Goal: Find specific page/section: Find specific page/section

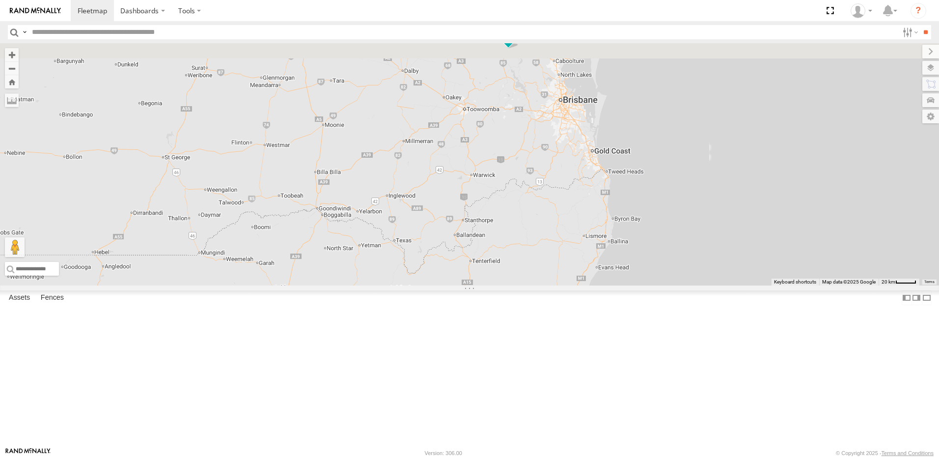
drag, startPoint x: 712, startPoint y: 132, endPoint x: 519, endPoint y: 329, distance: 275.8
click at [518, 285] on div "[PERSON_NAME]-50 [PERSON_NAME] - Navara [PERSON_NAME]" at bounding box center [469, 164] width 939 height 242
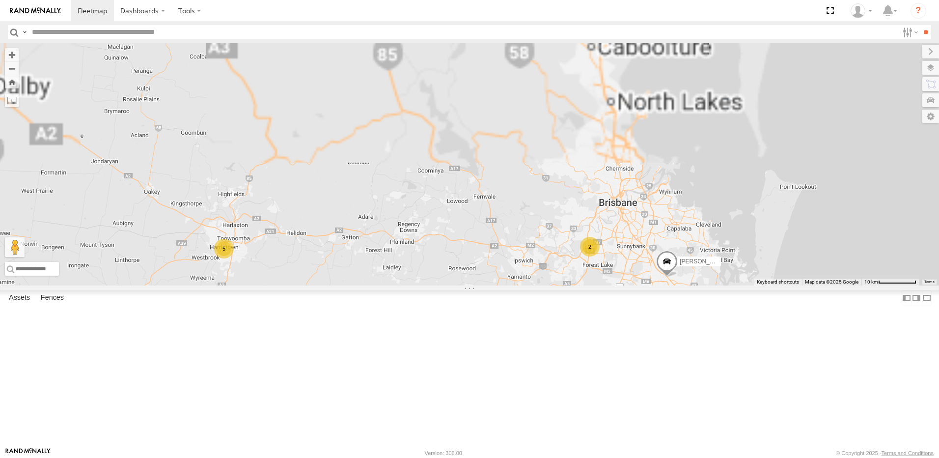
drag, startPoint x: 615, startPoint y: 172, endPoint x: 514, endPoint y: 479, distance: 322.7
click at [514, 457] on html "Dashboards" at bounding box center [469, 229] width 939 height 458
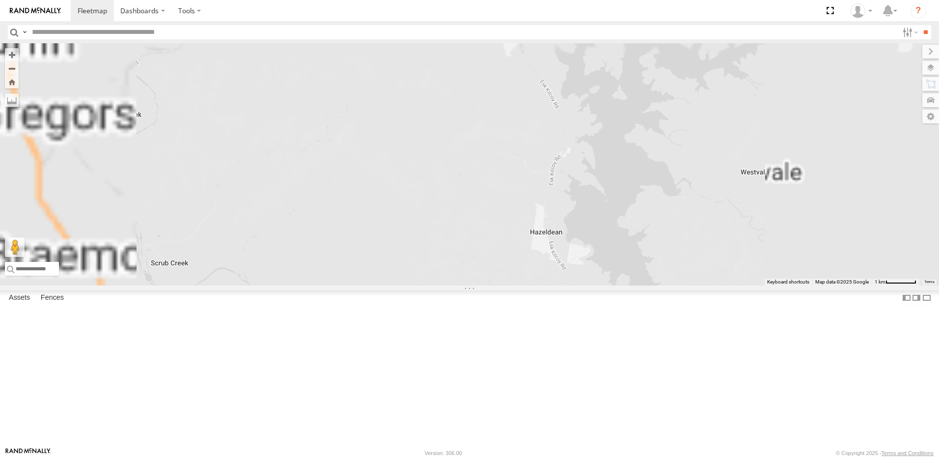
drag, startPoint x: 411, startPoint y: 159, endPoint x: 407, endPoint y: 419, distance: 259.4
click at [407, 285] on div "[PERSON_NAME]-50 [PERSON_NAME] - [PERSON_NAME] [PERSON_NAME] - [US_STATE]" at bounding box center [469, 164] width 939 height 242
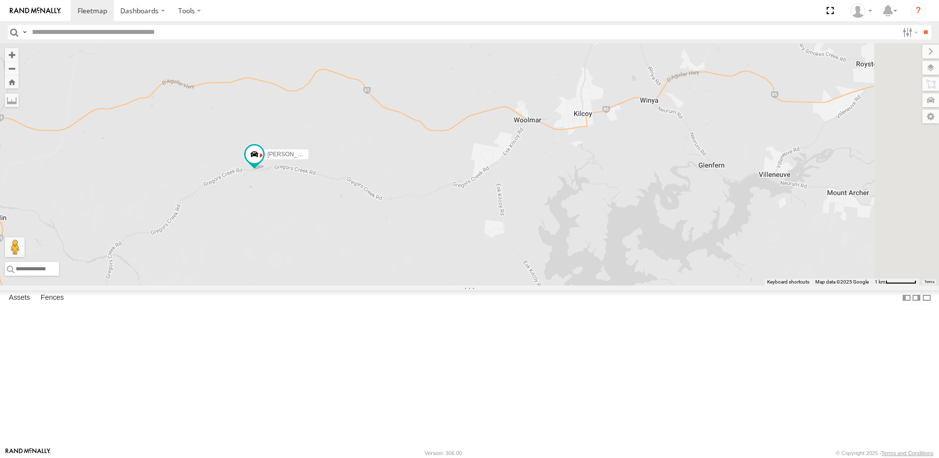
drag, startPoint x: 394, startPoint y: 344, endPoint x: 373, endPoint y: 349, distance: 21.2
click at [373, 285] on div "[PERSON_NAME]-50 [PERSON_NAME] - [PERSON_NAME] [PERSON_NAME] - [US_STATE]" at bounding box center [469, 164] width 939 height 242
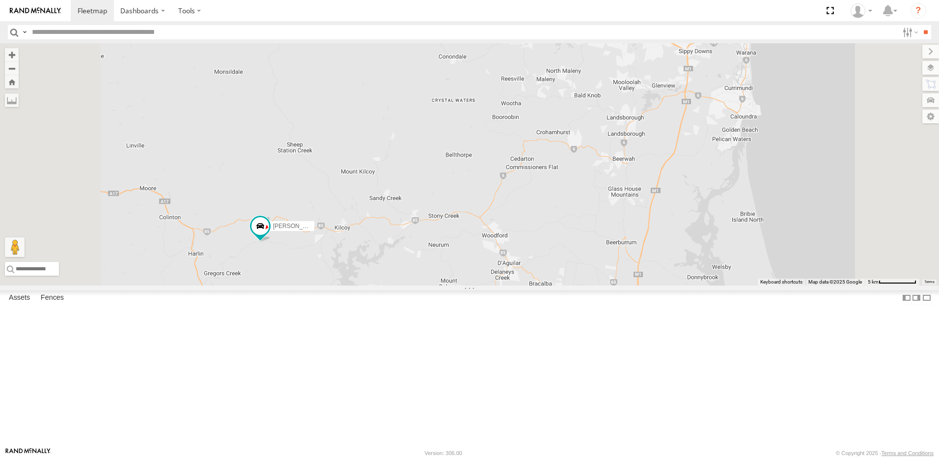
drag, startPoint x: 525, startPoint y: 254, endPoint x: 363, endPoint y: 414, distance: 227.5
click at [363, 285] on div "[PERSON_NAME]-50 [PERSON_NAME] - [PERSON_NAME] [PERSON_NAME] - [US_STATE]" at bounding box center [469, 164] width 939 height 242
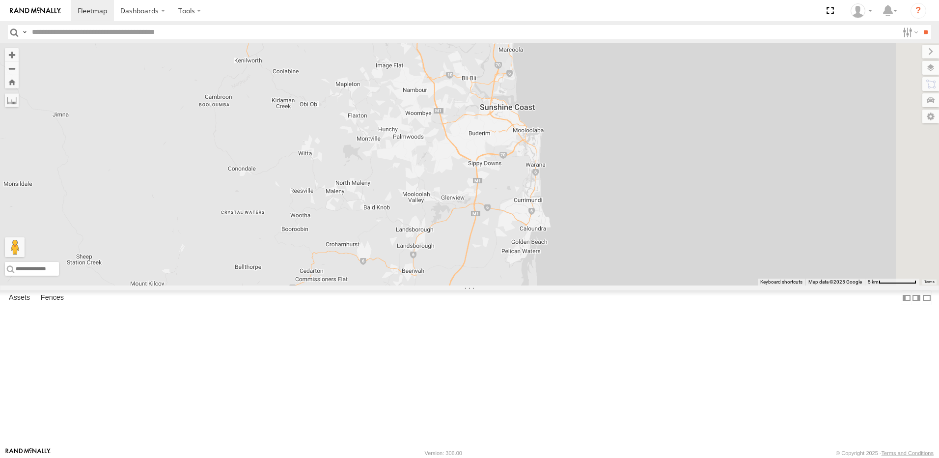
drag, startPoint x: 415, startPoint y: 378, endPoint x: 373, endPoint y: 217, distance: 166.6
click at [375, 222] on div "[PERSON_NAME]-50 [PERSON_NAME] - [PERSON_NAME] [PERSON_NAME] - [US_STATE]" at bounding box center [469, 164] width 939 height 242
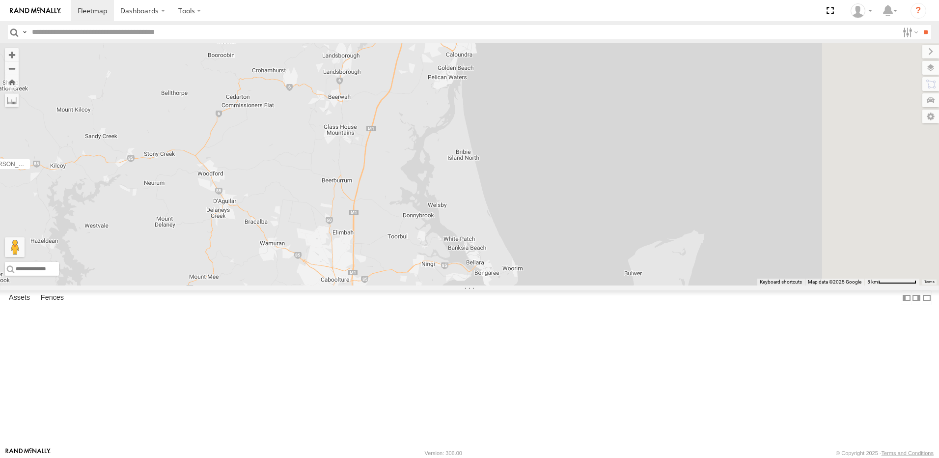
drag, startPoint x: 469, startPoint y: 324, endPoint x: 429, endPoint y: 183, distance: 147.1
click at [434, 208] on div "[PERSON_NAME]-50 [PERSON_NAME] - [PERSON_NAME] [PERSON_NAME] - [US_STATE]" at bounding box center [469, 164] width 939 height 242
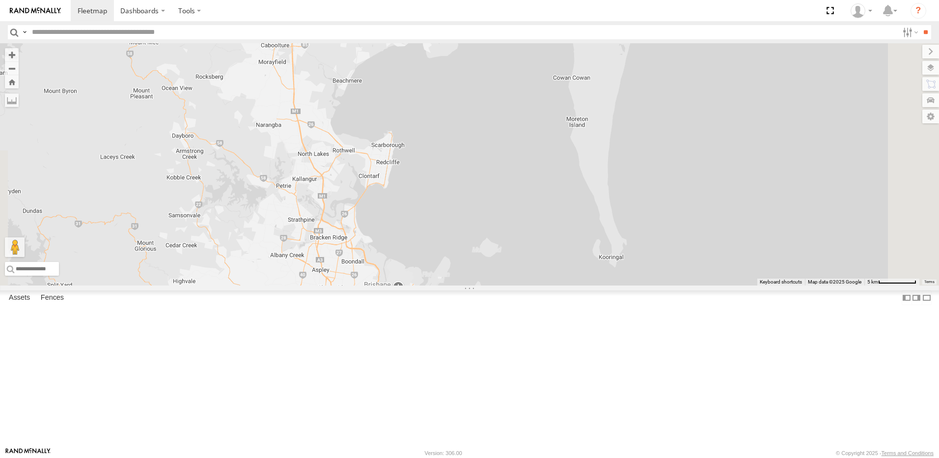
drag, startPoint x: 486, startPoint y: 310, endPoint x: 449, endPoint y: 175, distance: 139.1
click at [451, 192] on div "[PERSON_NAME]-50 [PERSON_NAME] - [PERSON_NAME] [PERSON_NAME] - [US_STATE]" at bounding box center [469, 164] width 939 height 242
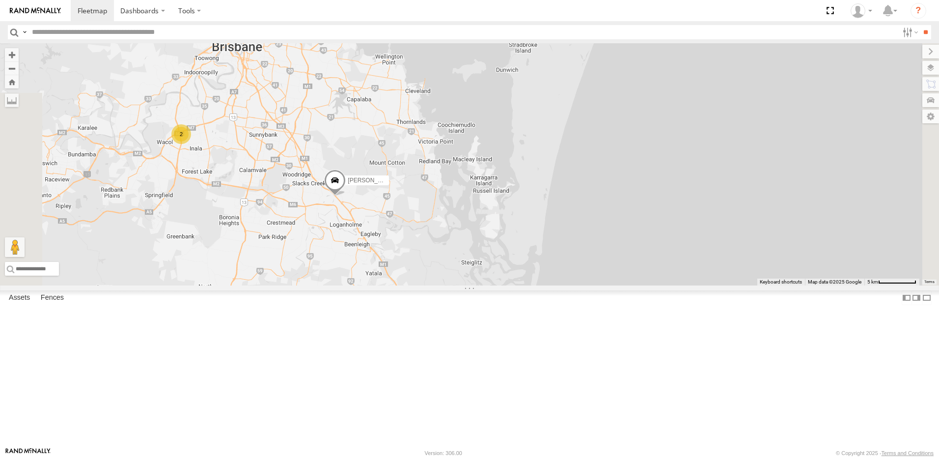
drag, startPoint x: 478, startPoint y: 240, endPoint x: 452, endPoint y: 175, distance: 70.0
click at [454, 182] on div "[PERSON_NAME]-50 [PERSON_NAME] - Navara [PERSON_NAME] [PERSON_NAME] - [US_STATE…" at bounding box center [469, 164] width 939 height 242
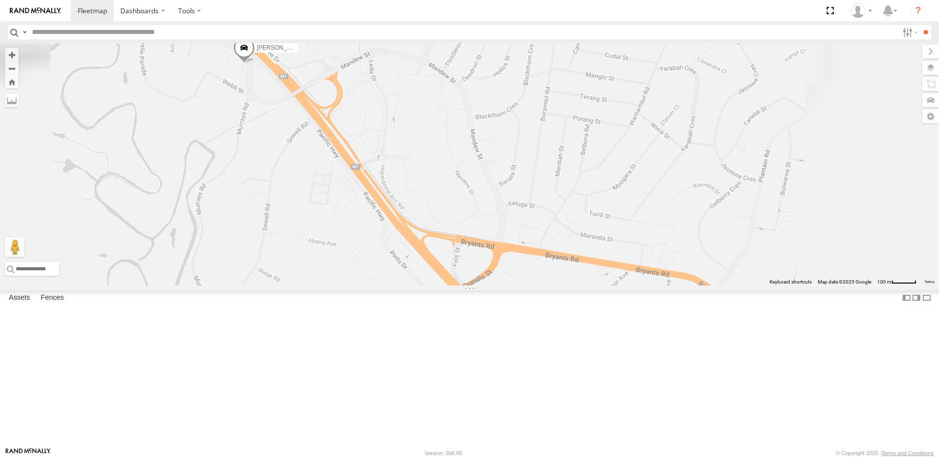
drag, startPoint x: 392, startPoint y: 137, endPoint x: 374, endPoint y: 210, distance: 75.2
click at [374, 210] on div "[PERSON_NAME] - [US_STATE]" at bounding box center [469, 164] width 939 height 242
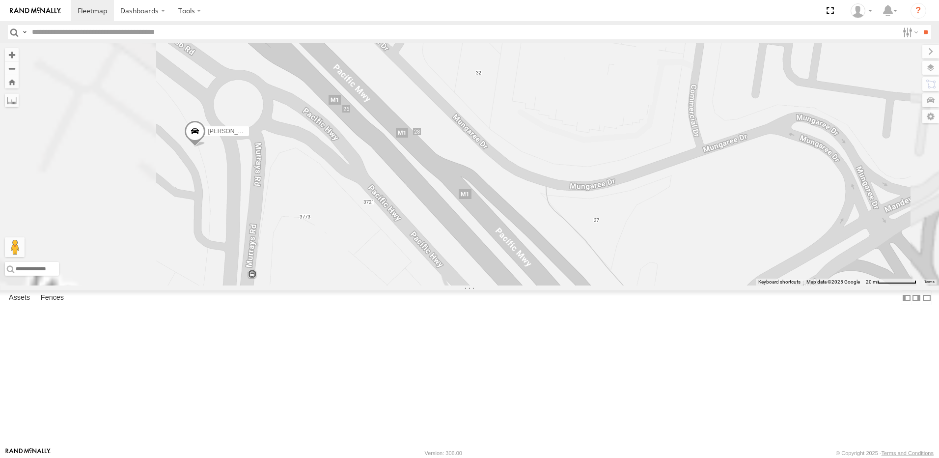
drag, startPoint x: 323, startPoint y: 153, endPoint x: 402, endPoint y: 358, distance: 219.9
click at [396, 285] on div "[PERSON_NAME] - [US_STATE]" at bounding box center [469, 164] width 939 height 242
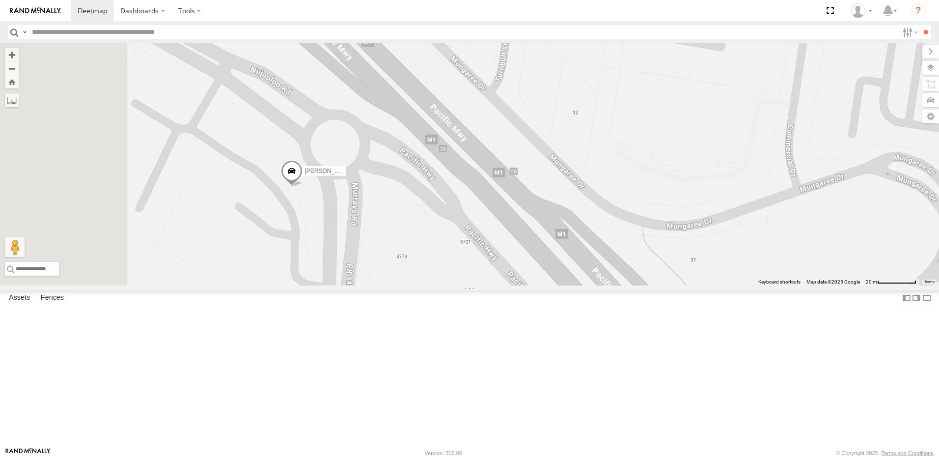
drag, startPoint x: 363, startPoint y: 238, endPoint x: 459, endPoint y: 278, distance: 103.7
click at [459, 278] on div "[PERSON_NAME] - [US_STATE]" at bounding box center [469, 164] width 939 height 242
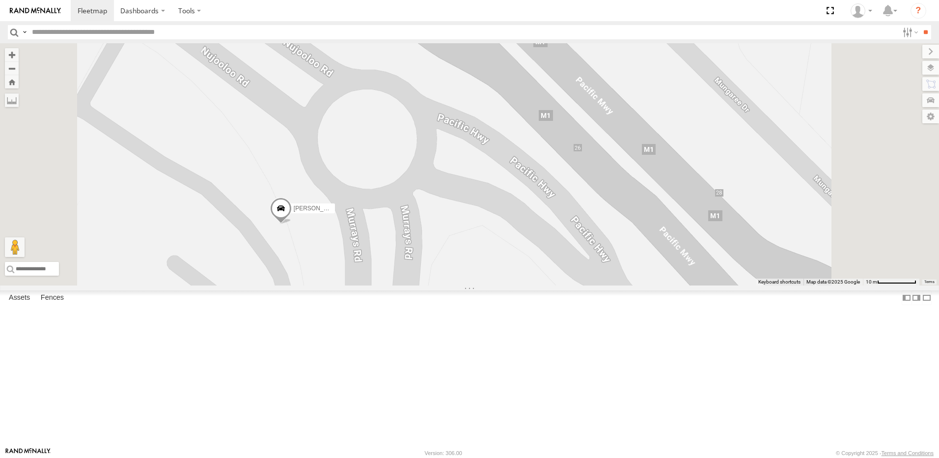
drag, startPoint x: 391, startPoint y: 292, endPoint x: 406, endPoint y: 386, distance: 95.1
click at [406, 285] on div "[PERSON_NAME] - [US_STATE]" at bounding box center [469, 164] width 939 height 242
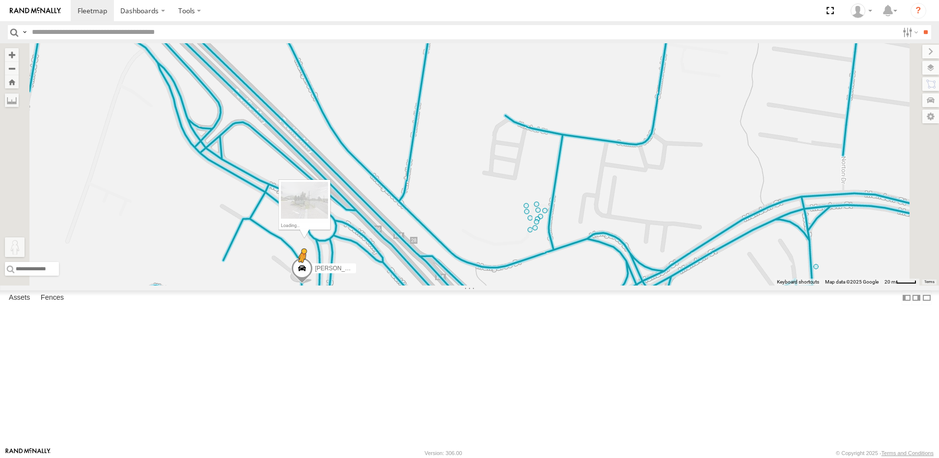
drag, startPoint x: 261, startPoint y: 412, endPoint x: 426, endPoint y: 353, distance: 175.3
click at [426, 285] on div "[PERSON_NAME] - [US_STATE] To activate drag with keyboard, press Alt + Enter. O…" at bounding box center [469, 164] width 939 height 242
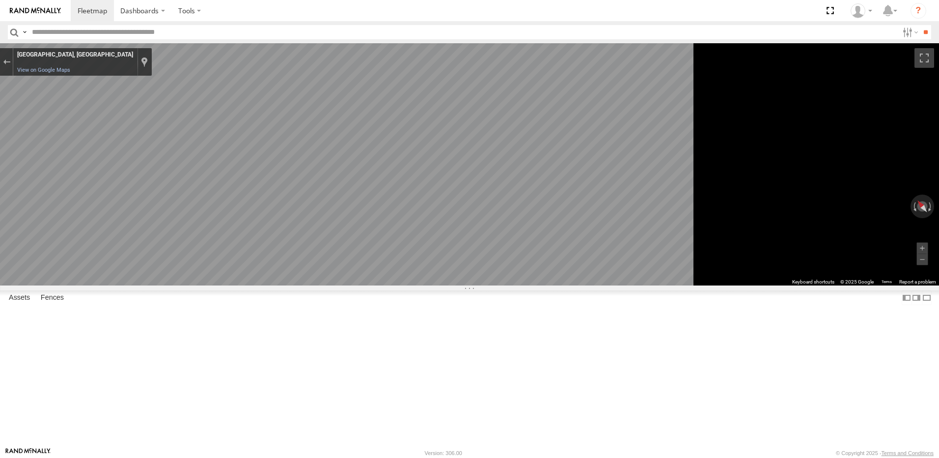
click at [237, 264] on main "← Move left → Move right ↑ Move up ↓ Move down + Zoom in - Zoom out Home Jump l…" at bounding box center [469, 245] width 939 height 404
click at [244, 264] on main "← Move left → Move right ↑ Move up ↓ Move down + Zoom in - Zoom out Home Jump l…" at bounding box center [469, 245] width 939 height 404
click at [218, 277] on main "← Move left → Move right ↑ Move up ↓ Move down + Zoom in - Zoom out Home Jump l…" at bounding box center [469, 245] width 939 height 404
click at [185, 283] on main "← Move left → Move right ↑ Move up ↓ Move down + Zoom in - Zoom out Home Jump l…" at bounding box center [469, 245] width 939 height 404
click at [63, 288] on main "← Move left → Move right ↑ Move up ↓ Move down + Zoom in - Zoom out Home Jump l…" at bounding box center [469, 245] width 939 height 404
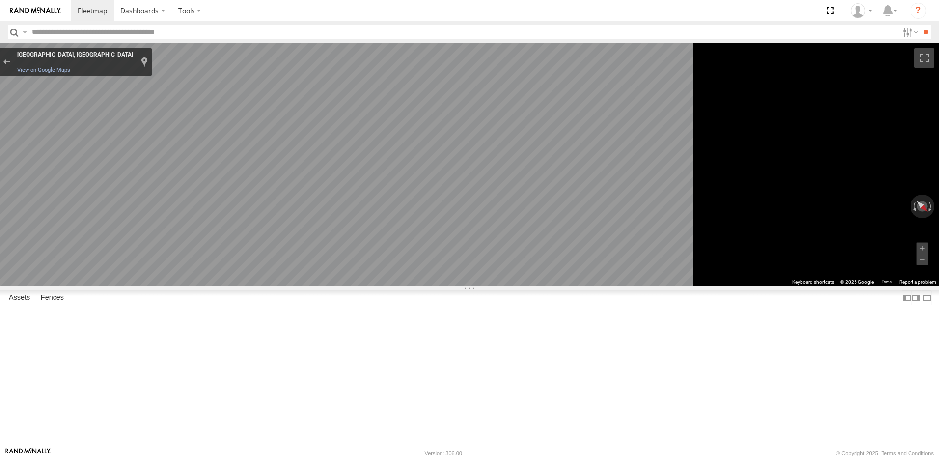
click at [137, 266] on main "← Move left → Move right ↑ Move up ↓ Move down + Zoom in - Zoom out Home Jump l…" at bounding box center [469, 245] width 939 height 404
click at [0, 0] on span at bounding box center [0, 0] width 0 height 0
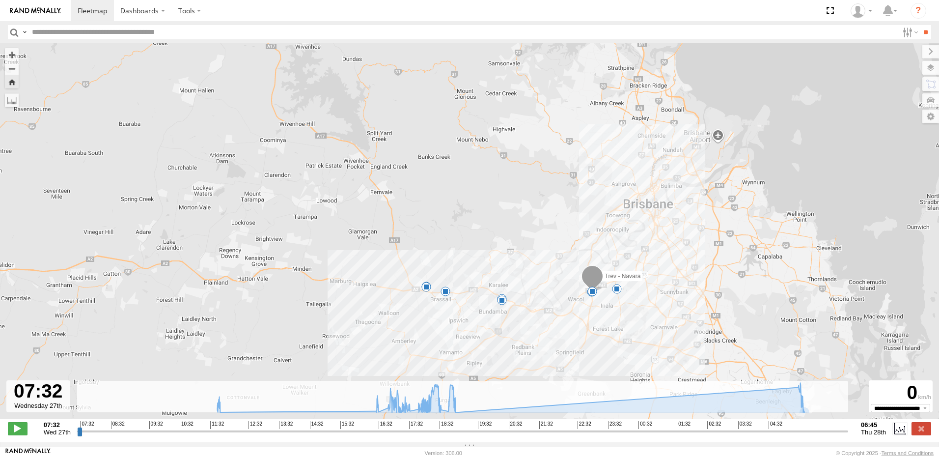
click at [805, 418] on div "Trev - Navara 11:42 Wed 16:34 Wed 18:29 Wed 18:38 Wed 18:55 Wed 19:04 Wed 05:16…" at bounding box center [469, 236] width 939 height 386
click at [805, 422] on div "Trev - Navara 11:42 Wed 16:34 Wed 18:29 Wed 18:38 Wed 18:55 Wed 19:04 Wed 05:16…" at bounding box center [469, 236] width 939 height 386
click at [807, 433] on input "range" at bounding box center [462, 430] width 771 height 9
click at [815, 433] on input "range" at bounding box center [462, 430] width 771 height 9
click at [804, 420] on div "Trev - Navara 11:42 Wed 16:34 Wed 18:29 Wed 18:38 Wed 18:55 Wed 19:04 Wed 05:16…" at bounding box center [469, 236] width 939 height 386
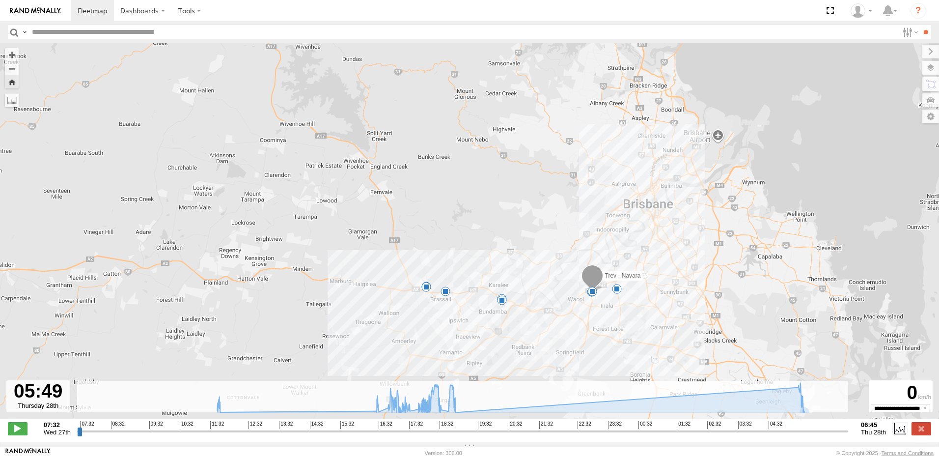
type input "**********"
click at [806, 436] on input "range" at bounding box center [462, 430] width 771 height 9
